Goal: Information Seeking & Learning: Find specific fact

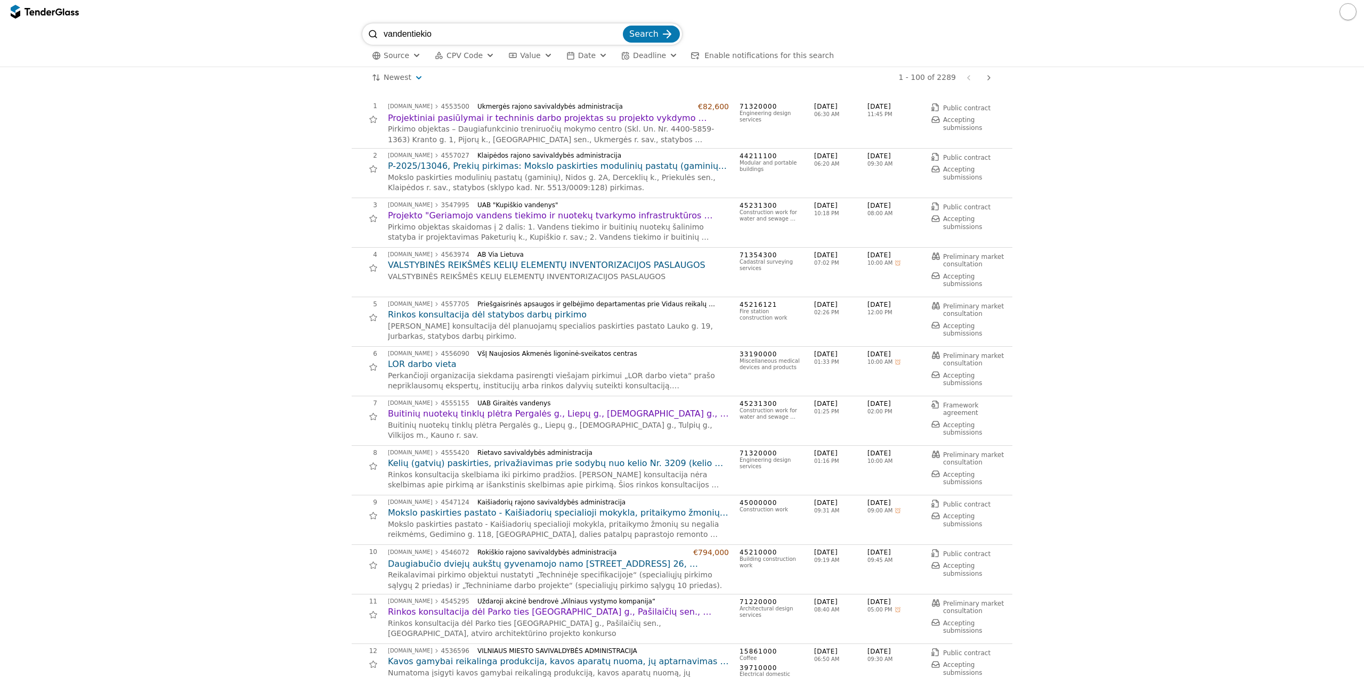
scroll to position [4426, 0]
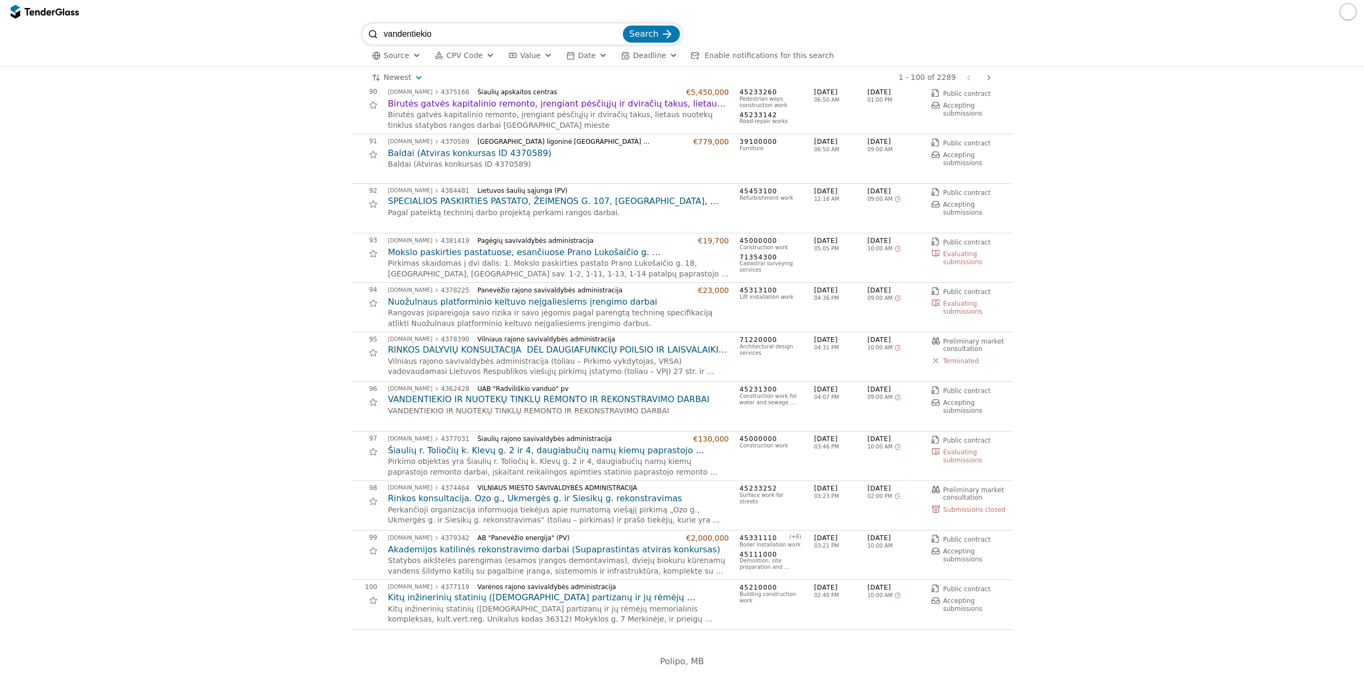
drag, startPoint x: 440, startPoint y: 45, endPoint x: 288, endPoint y: 56, distance: 152.8
click at [288, 56] on div "vandentiekio Search Source CPV Code Type Buyer Value Date Deadline Enable notif…" at bounding box center [682, 44] width 1354 height 43
drag, startPoint x: 309, startPoint y: 173, endPoint x: 305, endPoint y: 160, distance: 14.0
click at [652, 37] on span "Search" at bounding box center [643, 34] width 29 height 10
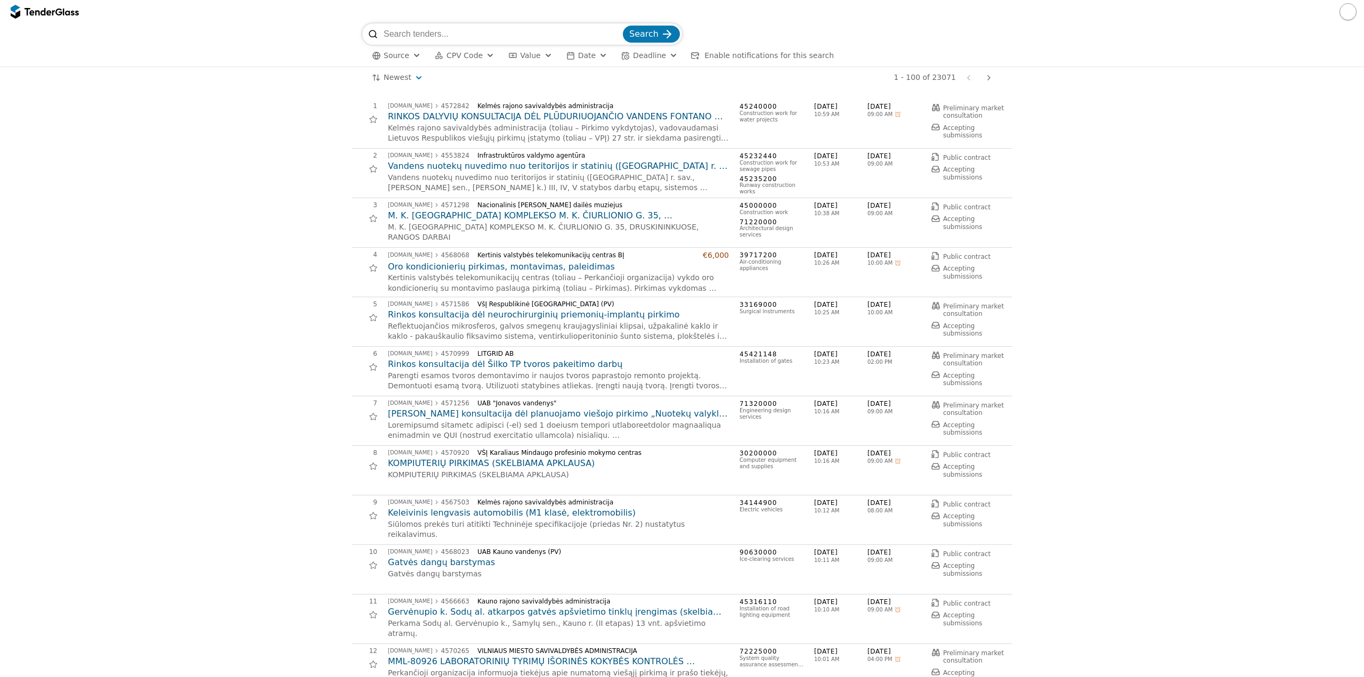
click at [476, 56] on button "CPV Code" at bounding box center [465, 55] width 68 height 13
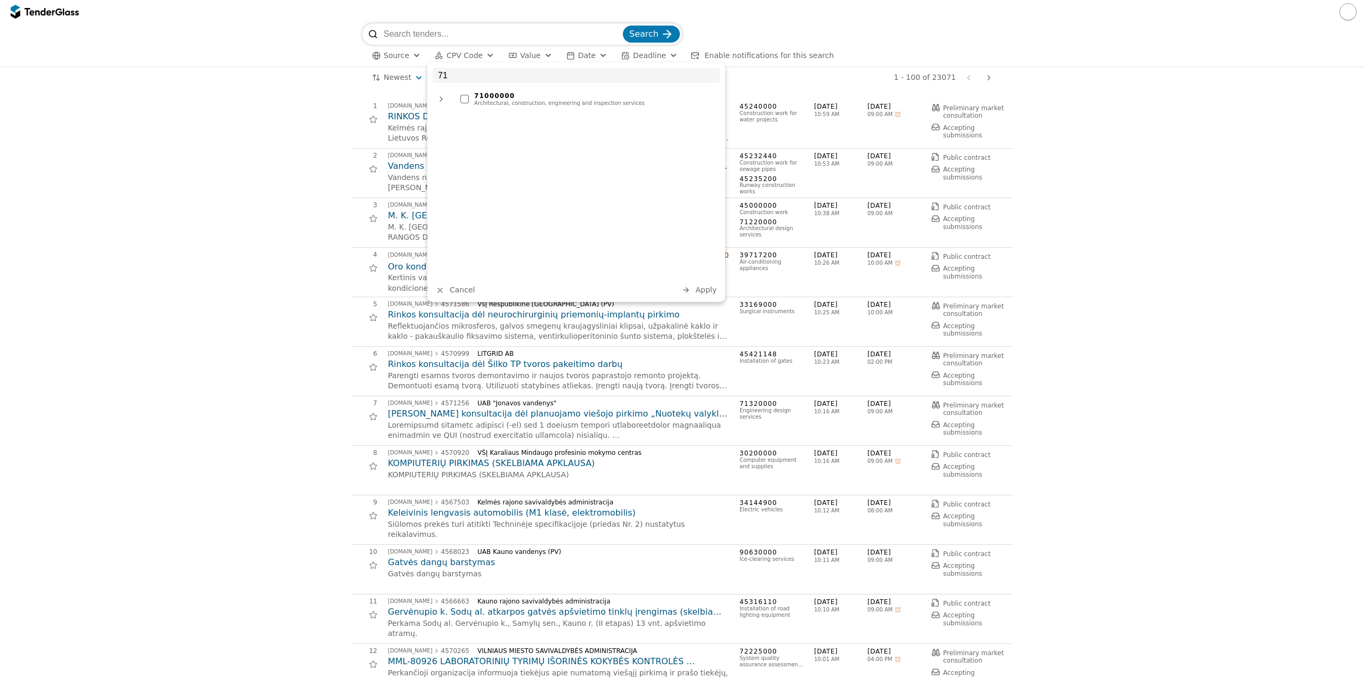
type input "71"
click at [497, 107] on div "Architectural, construction, engineering and inspection services" at bounding box center [594, 103] width 240 height 6
click at [705, 288] on span "Apply" at bounding box center [706, 290] width 21 height 9
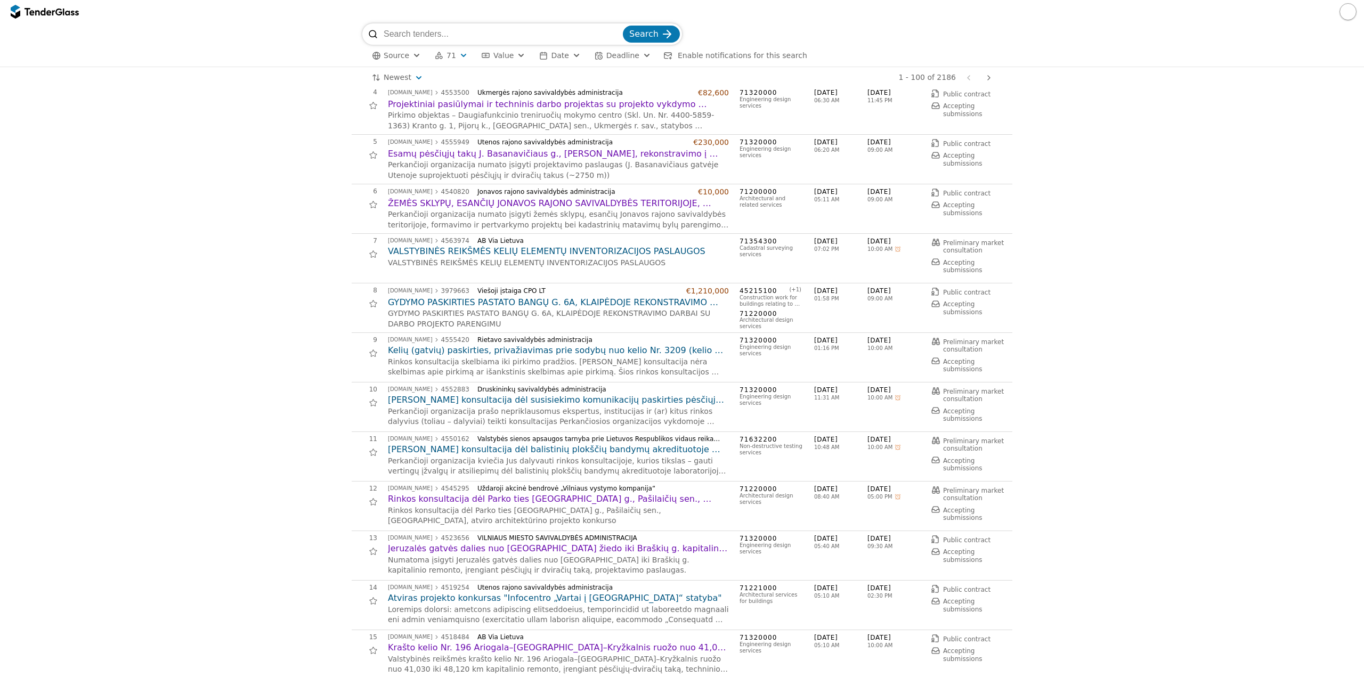
scroll to position [320, 0]
